Goal: Find specific page/section: Find specific page/section

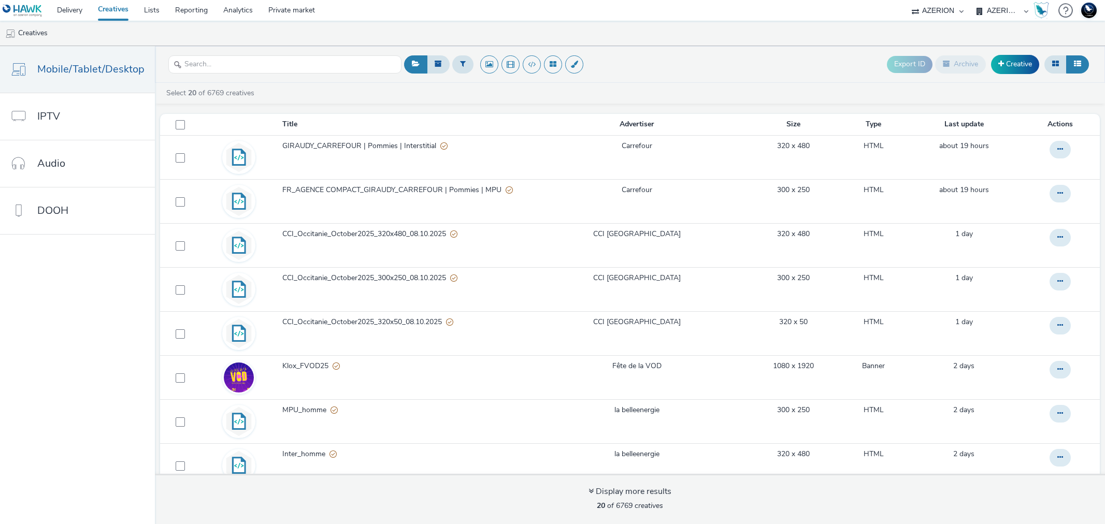
select select "ac009755-aa48-4799-8050-7a339a378eb8"
select select "79162ed7-0017-4339-93b0-3399b708648f"
select select "ac009755-aa48-4799-8050-7a339a378eb8"
select select "79162ed7-0017-4339-93b0-3399b708648f"
click at [997, 13] on select "AZERION AZERION APAC AZERION AUSTRIA AZERION BEL - ADEXPERTS AZERION BRAZIL AZE…" at bounding box center [1002, 10] width 62 height 21
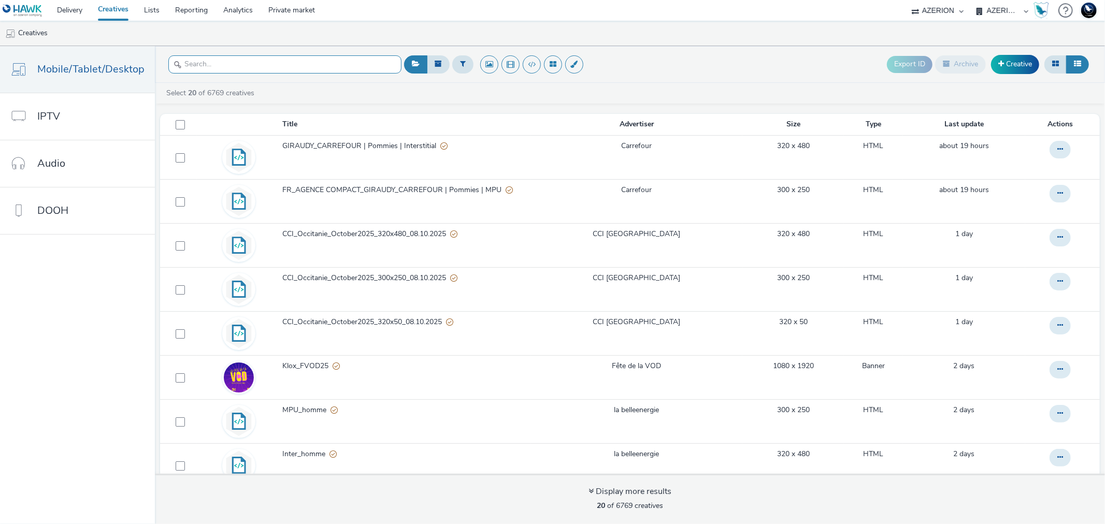
click at [327, 65] on input "text" at bounding box center [284, 64] width 233 height 18
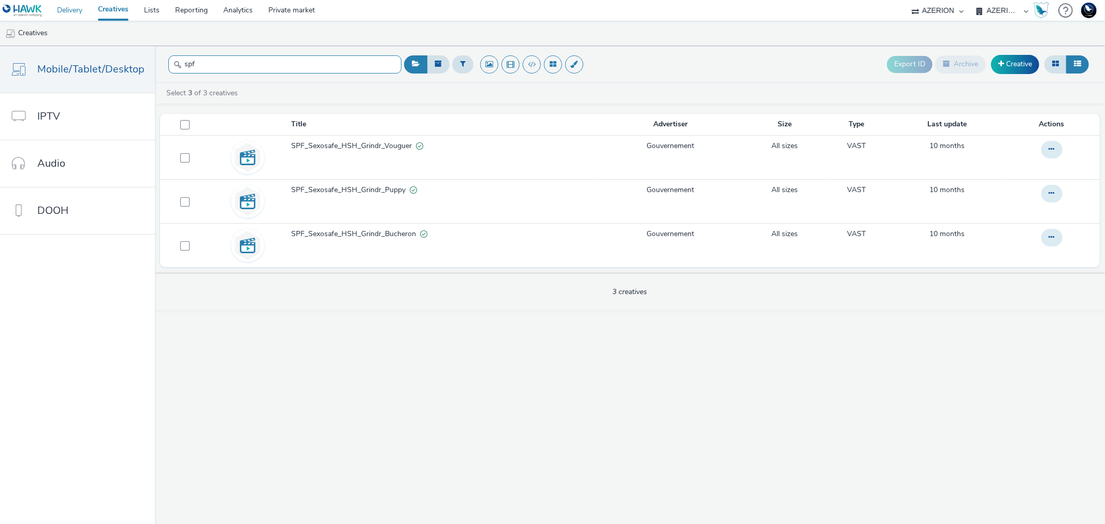
type input "spf"
click at [75, 12] on link "Delivery" at bounding box center [69, 10] width 41 height 21
